Goal: Transaction & Acquisition: Purchase product/service

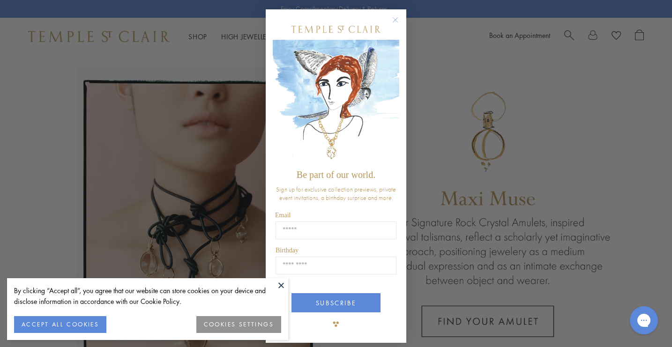
click at [390, 19] on circle "Close dialog" at bounding box center [395, 20] width 11 height 11
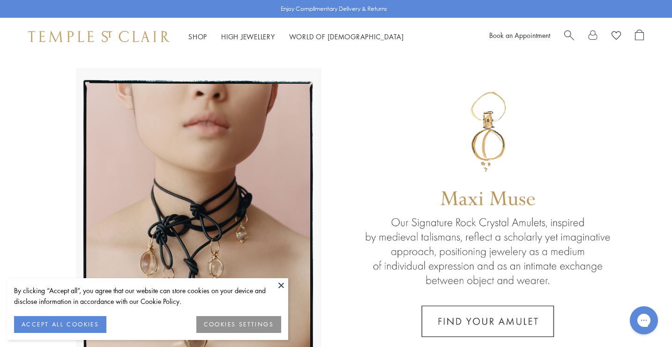
click at [281, 286] on button at bounding box center [281, 285] width 14 height 14
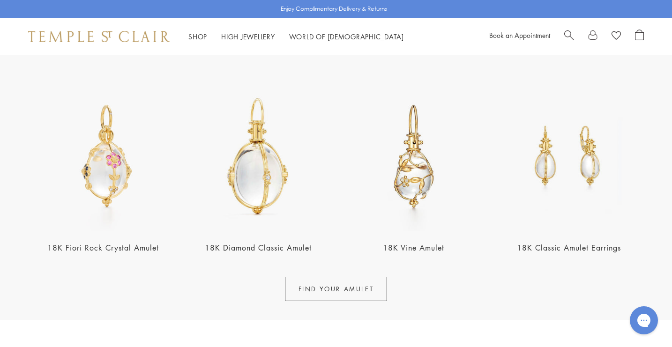
scroll to position [337, 0]
click at [310, 292] on link "FIND YOUR AMULET" at bounding box center [336, 288] width 103 height 24
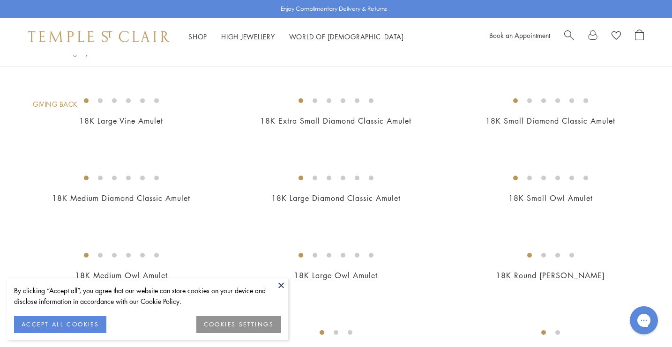
scroll to position [468, 0]
click at [281, 283] on button at bounding box center [281, 285] width 14 height 14
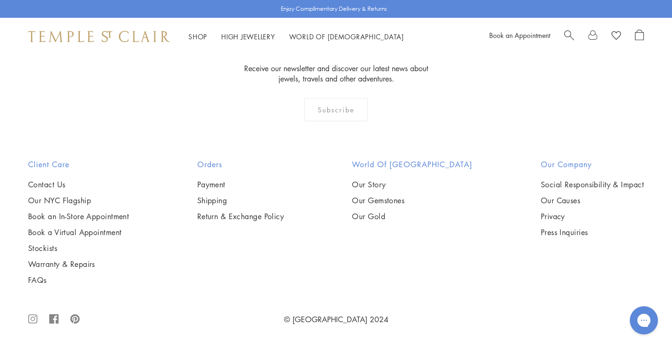
scroll to position [6426, 0]
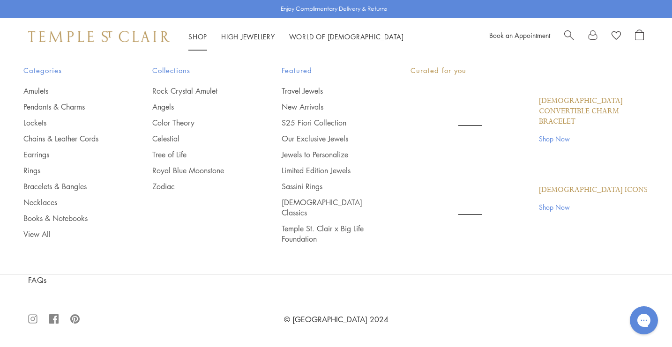
click at [199, 40] on li "Shop Shop Categories Amulets Pendants & Charms Lockets Chains & Leather Cords E…" at bounding box center [197, 37] width 19 height 12
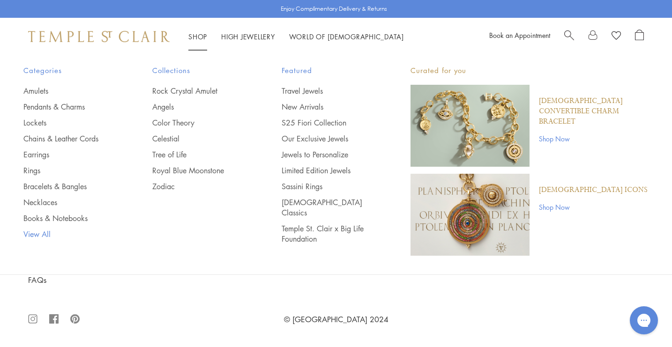
click at [37, 234] on link "View All" at bounding box center [68, 234] width 91 height 10
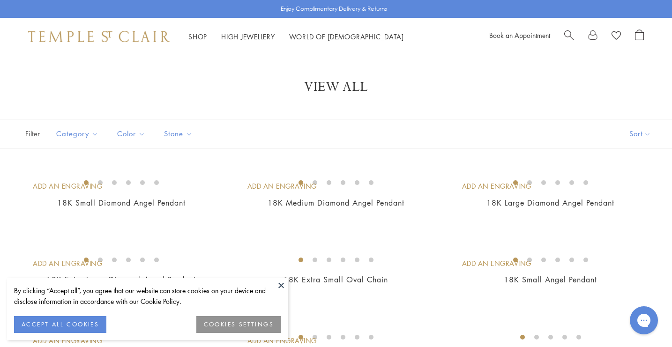
click at [280, 282] on button at bounding box center [281, 285] width 14 height 14
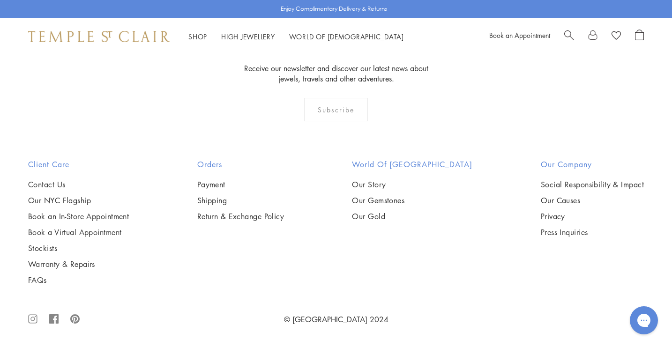
scroll to position [7250, 0]
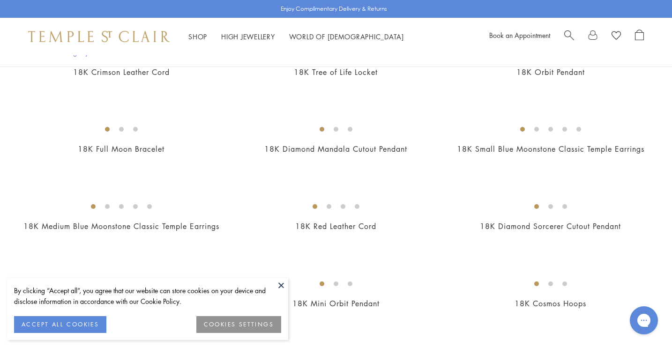
scroll to position [131, 0]
click at [282, 283] on button at bounding box center [281, 285] width 14 height 14
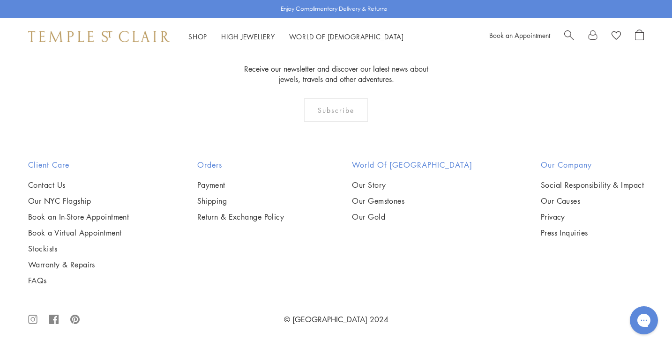
scroll to position [4909, 0]
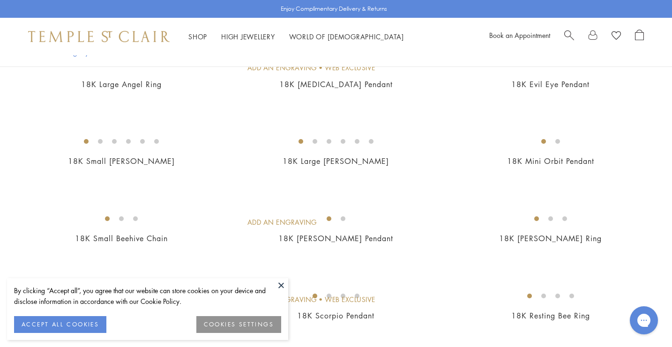
scroll to position [133, 0]
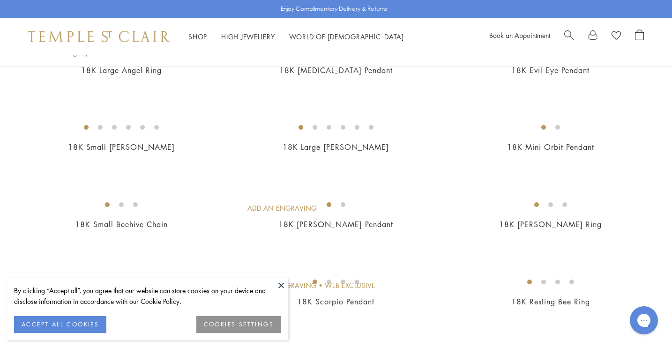
click at [281, 285] on button at bounding box center [281, 285] width 14 height 14
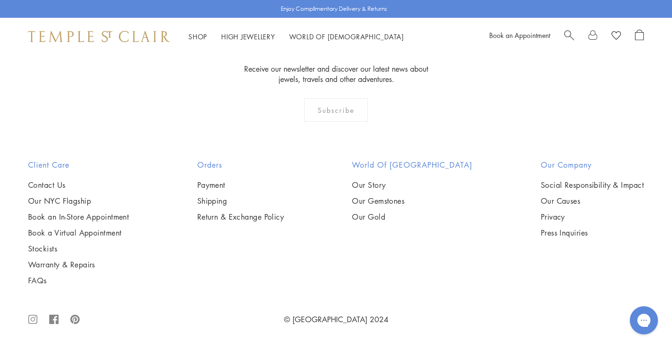
scroll to position [4947, 0]
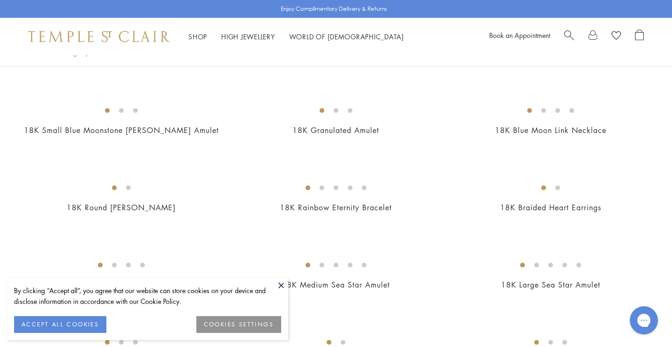
scroll to position [150, 0]
click at [280, 284] on button at bounding box center [281, 285] width 14 height 14
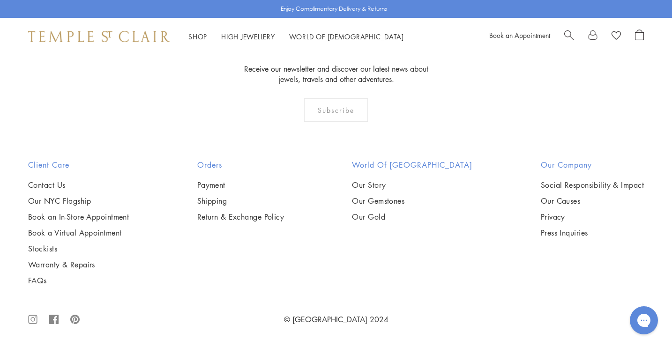
scroll to position [4909, 0]
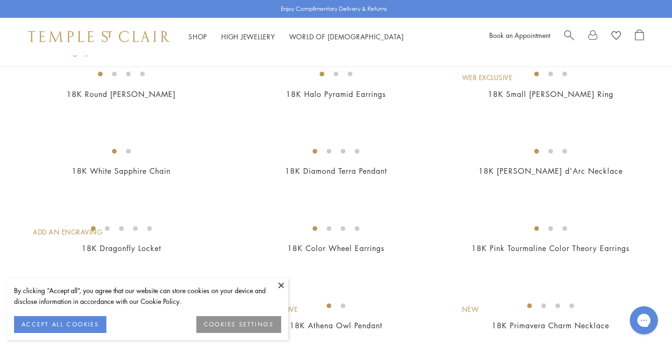
scroll to position [112, 0]
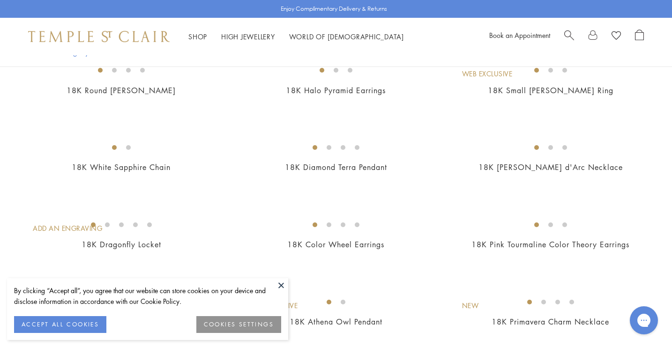
click at [278, 287] on button at bounding box center [281, 285] width 14 height 14
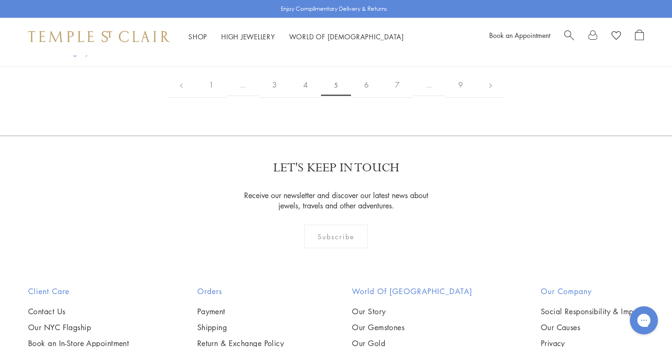
scroll to position [1368, 0]
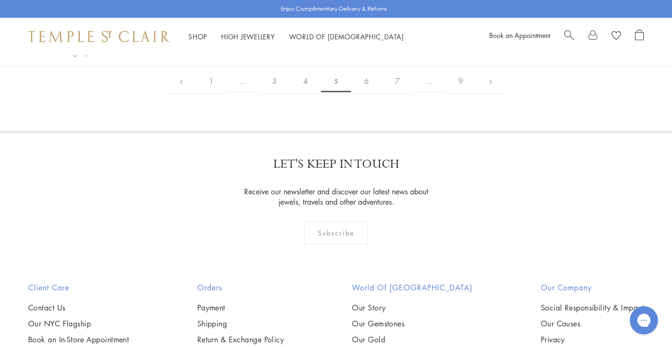
click at [0, 0] on img at bounding box center [0, 0] width 0 height 0
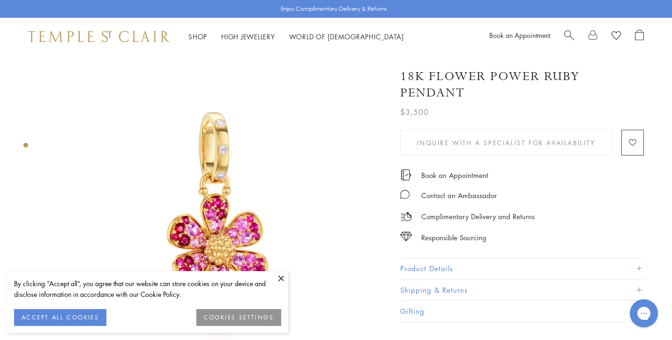
click at [275, 274] on button at bounding box center [281, 278] width 14 height 14
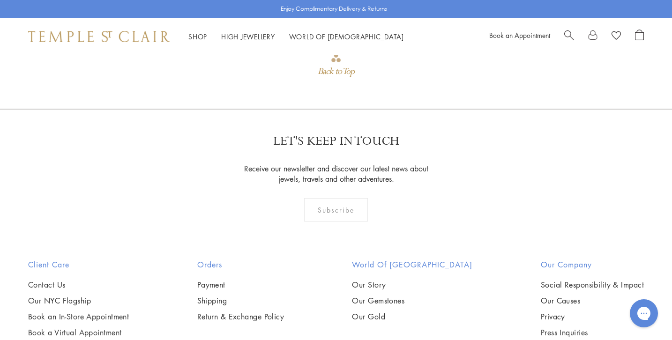
scroll to position [899, 0]
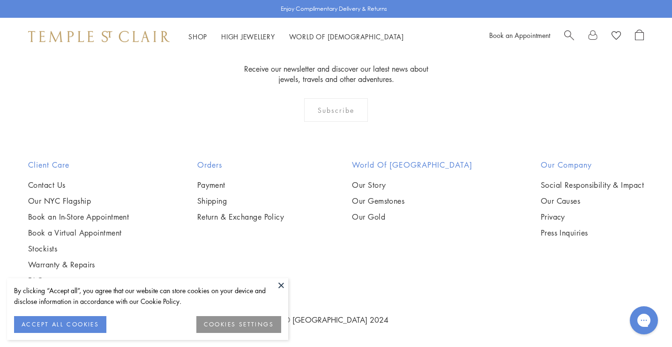
scroll to position [2735, 0]
click at [281, 285] on button at bounding box center [281, 285] width 14 height 14
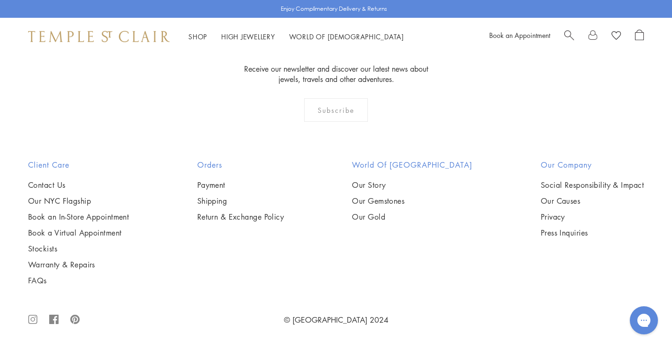
scroll to position [4065, 0]
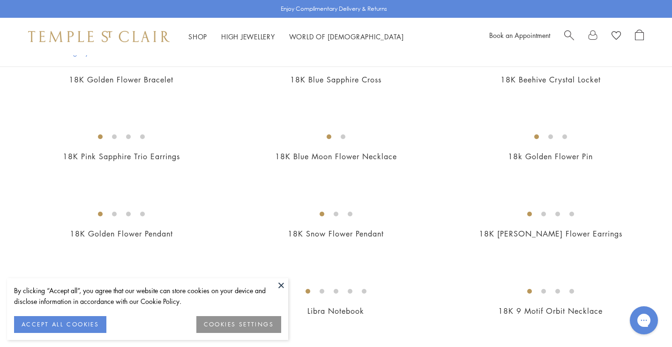
scroll to position [124, 0]
click at [282, 281] on button at bounding box center [281, 285] width 14 height 14
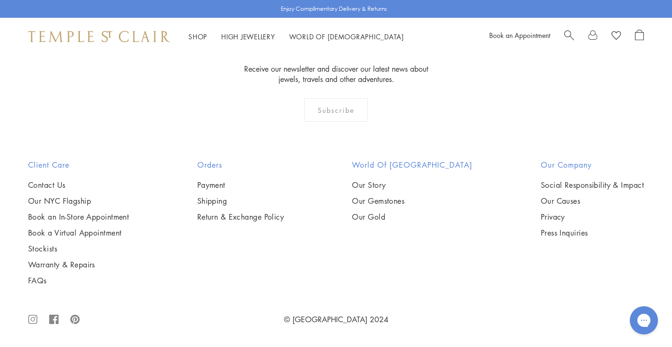
scroll to position [4395, 0]
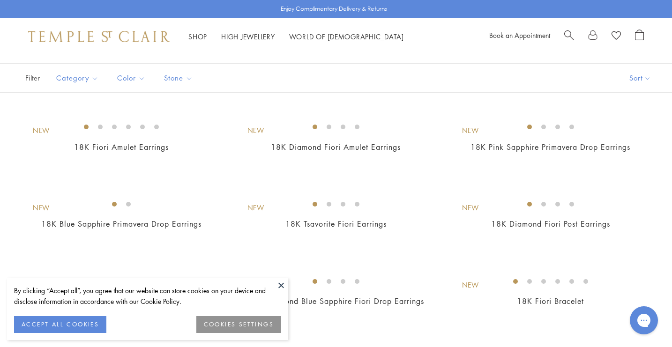
scroll to position [56, 0]
click at [279, 282] on button at bounding box center [281, 285] width 14 height 14
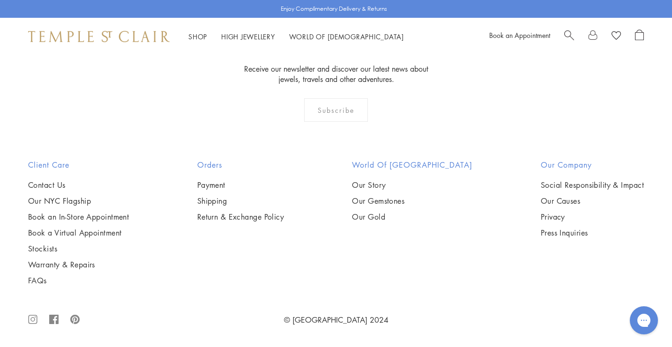
scroll to position [4047, 0]
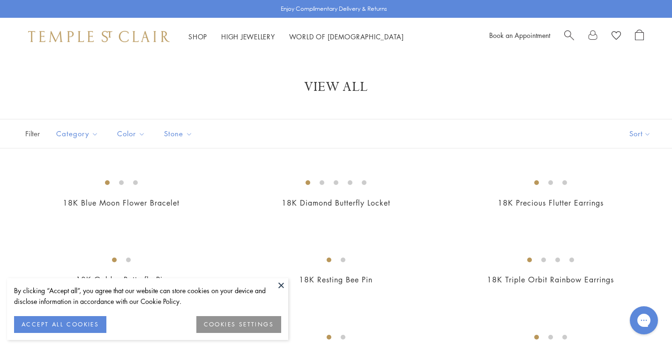
scroll to position [19, 0]
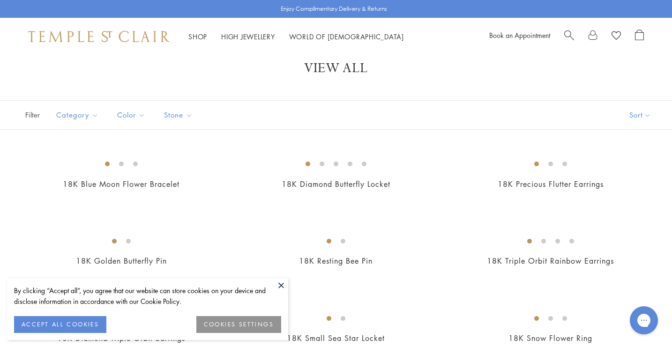
click at [280, 284] on button at bounding box center [281, 285] width 14 height 14
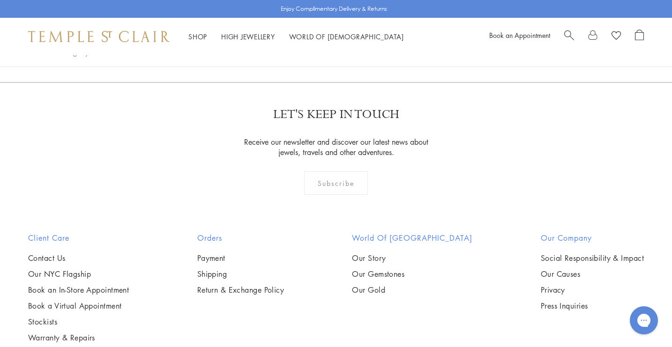
scroll to position [1424, 0]
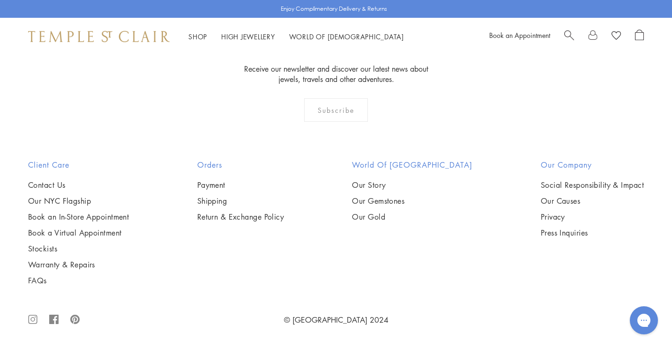
scroll to position [3297, 0]
